Goal: Task Accomplishment & Management: Use online tool/utility

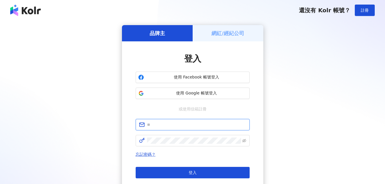
type input "**********"
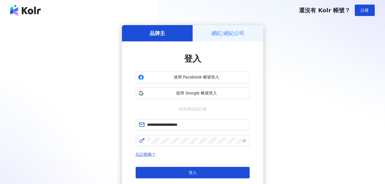
click at [226, 41] on div "網紅/經紀公司" at bounding box center [228, 33] width 71 height 16
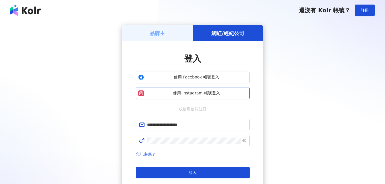
click at [219, 94] on span "使用 Instagram 帳號登入" at bounding box center [196, 93] width 101 height 6
click at [206, 92] on span "使用 Instagram 帳號登入" at bounding box center [196, 93] width 101 height 6
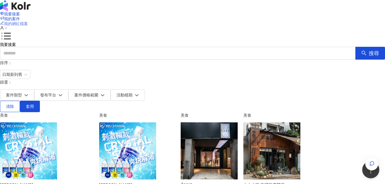
click at [28, 21] on span "我的網紅檔案" at bounding box center [16, 23] width 24 height 5
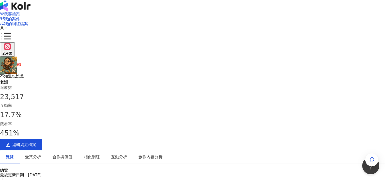
click at [4, 11] on icon at bounding box center [2, 13] width 4 height 4
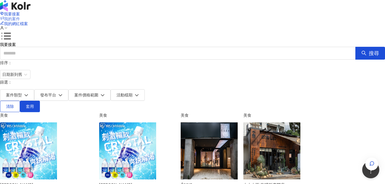
click at [20, 17] on span "我的案件" at bounding box center [12, 19] width 16 height 5
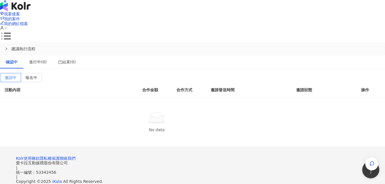
click at [211, 17] on div "我要接案 我的案件 我的網紅檔案" at bounding box center [192, 21] width 385 height 42
click at [20, 13] on span "我要接案" at bounding box center [12, 14] width 16 height 5
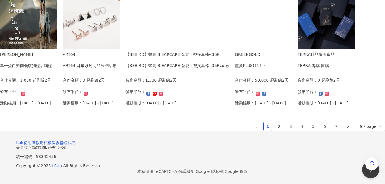
scroll to position [399, 0]
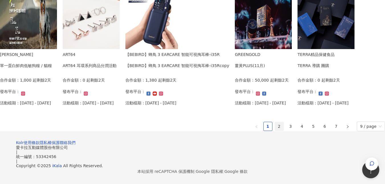
click at [275, 125] on link "2" at bounding box center [279, 126] width 9 height 9
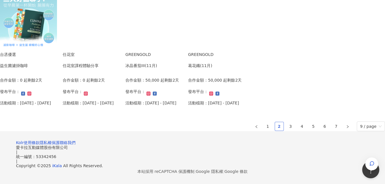
scroll to position [398, 0]
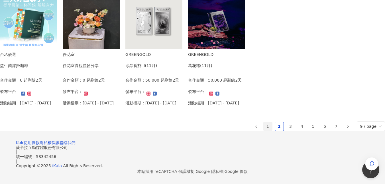
click at [264, 122] on link "1" at bounding box center [268, 126] width 9 height 9
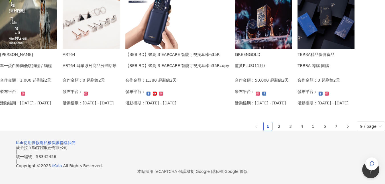
scroll to position [371, 0]
click at [275, 131] on link "2" at bounding box center [279, 126] width 9 height 9
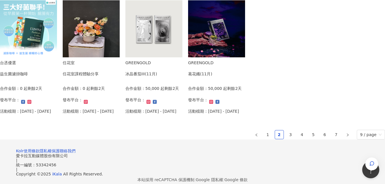
scroll to position [398, 0]
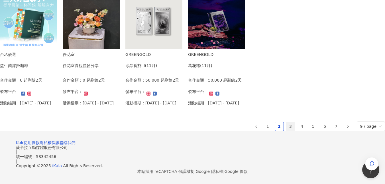
click at [287, 123] on link "3" at bounding box center [291, 126] width 9 height 9
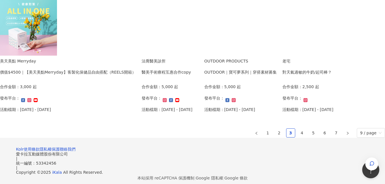
scroll to position [399, 0]
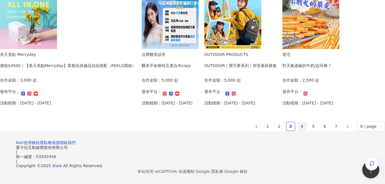
click at [298, 126] on link "4" at bounding box center [302, 126] width 9 height 9
